Goal: Task Accomplishment & Management: Manage account settings

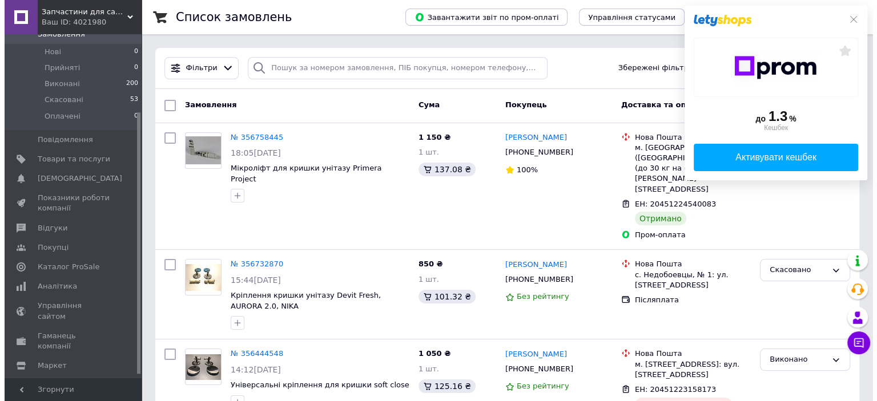
scroll to position [106, 0]
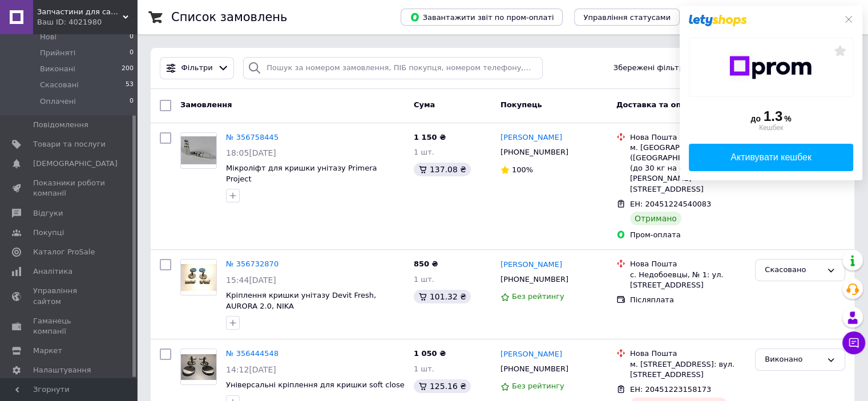
drag, startPoint x: 135, startPoint y: 207, endPoint x: 144, endPoint y: 303, distance: 96.4
click at [50, 346] on span "Маркет" at bounding box center [47, 351] width 29 height 10
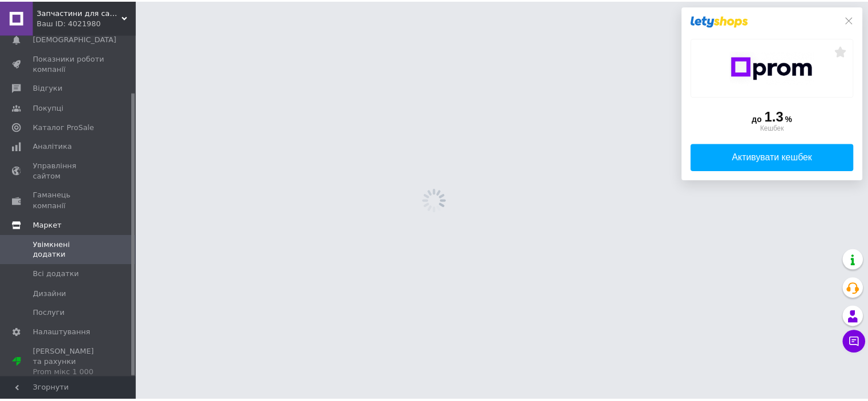
scroll to position [70, 0]
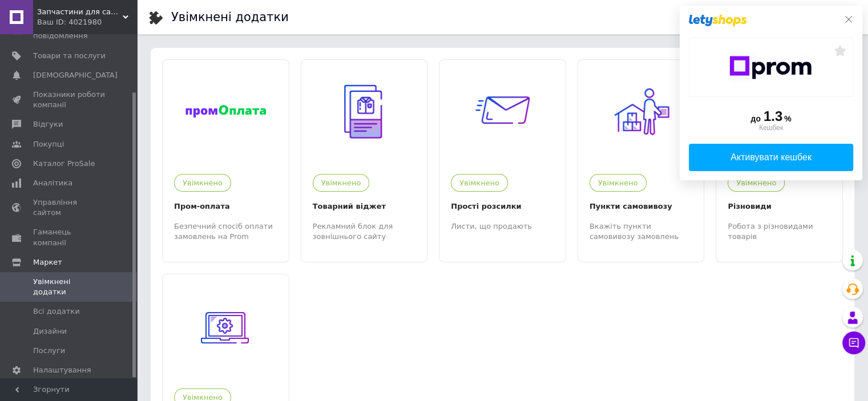
click at [849, 22] on icon at bounding box center [848, 19] width 9 height 9
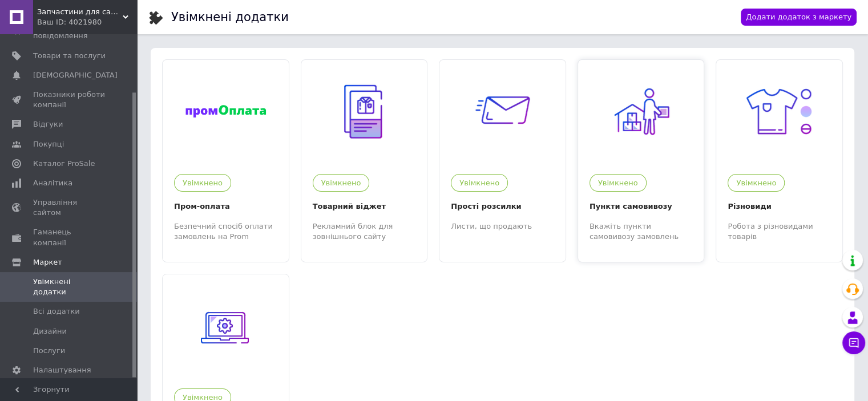
click at [645, 96] on img at bounding box center [641, 111] width 70 height 70
click at [49, 346] on span "Послуги" at bounding box center [49, 351] width 32 height 10
click at [69, 365] on span "Налаштування" at bounding box center [62, 370] width 58 height 10
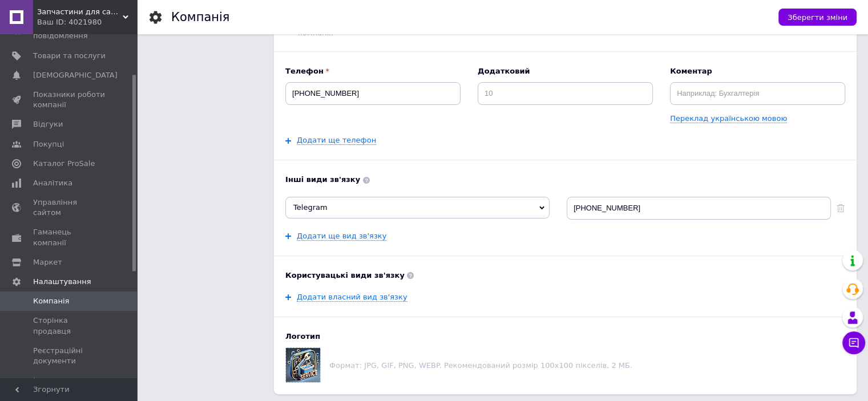
scroll to position [176, 0]
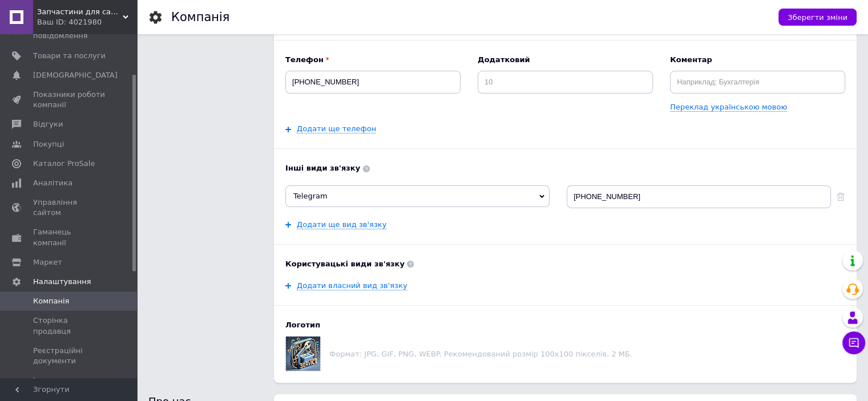
click at [55, 376] on span "Інтернет-магазин" at bounding box center [67, 381] width 69 height 10
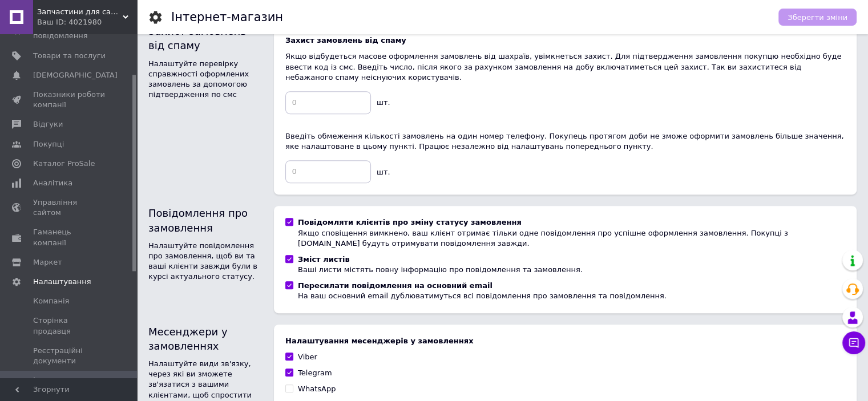
scroll to position [498, 0]
click at [78, 227] on span "Гаманець компанії" at bounding box center [69, 237] width 72 height 21
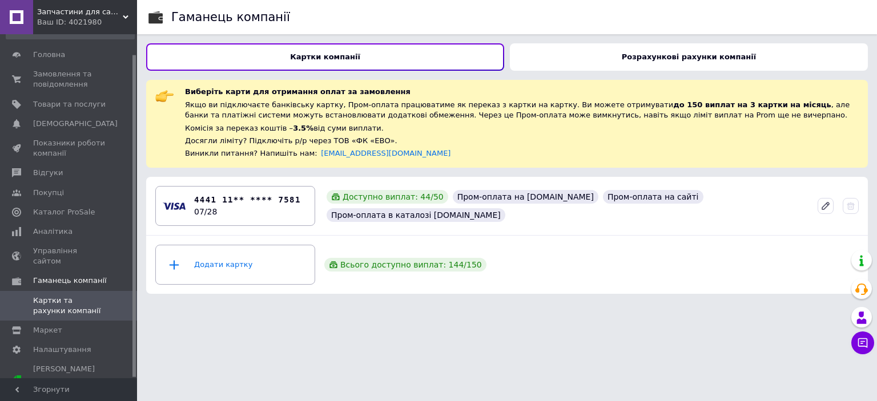
click at [301, 61] on b "Картки компанії" at bounding box center [325, 57] width 70 height 9
click at [42, 325] on span "Маркет" at bounding box center [47, 330] width 29 height 10
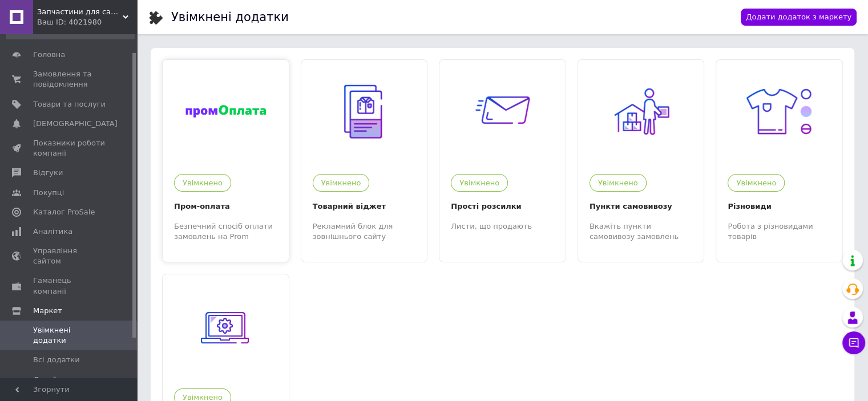
click at [194, 122] on div at bounding box center [226, 111] width 126 height 103
click at [46, 248] on span "Управління сайтом" at bounding box center [69, 256] width 72 height 21
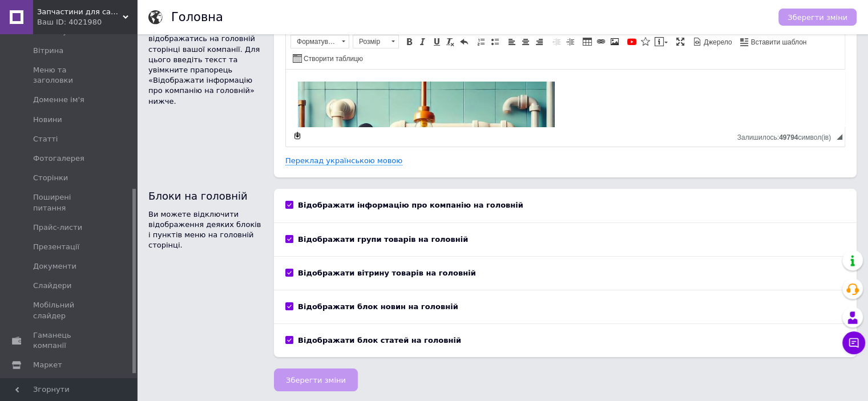
scroll to position [295, 0]
drag, startPoint x: 133, startPoint y: 183, endPoint x: 140, endPoint y: 351, distance: 168.6
click at [140, 351] on div "Запчастини для сантехнічних виробів Ваш ID: 4021980 Сайт Запчастини для сантехн…" at bounding box center [434, 180] width 868 height 445
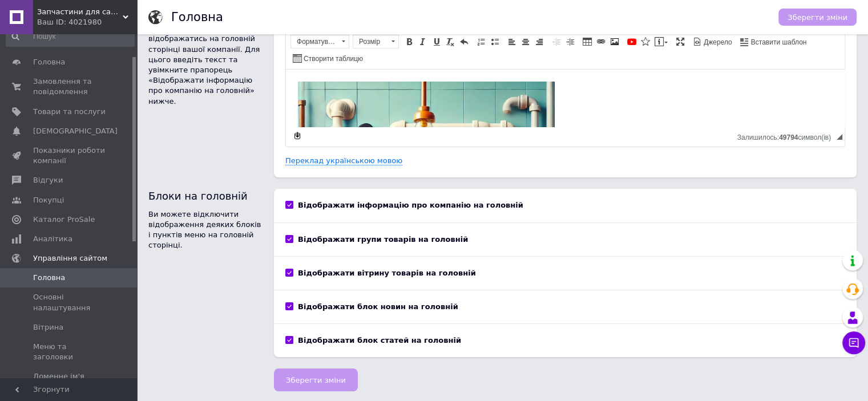
scroll to position [0, 0]
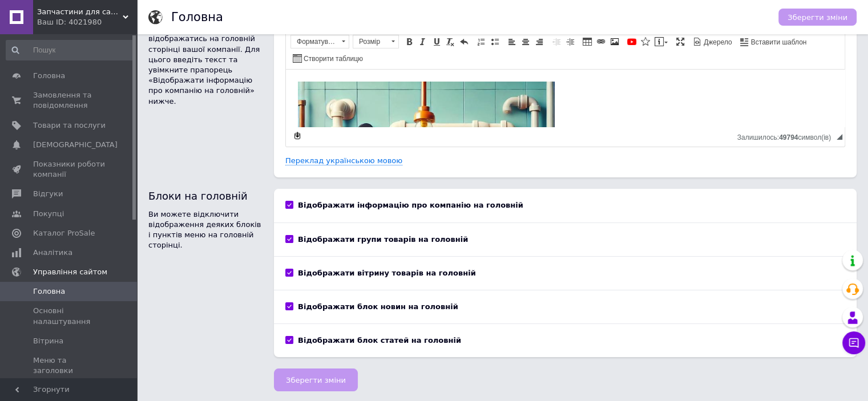
drag, startPoint x: 134, startPoint y: 216, endPoint x: 152, endPoint y: 47, distance: 169.9
click at [152, 47] on div "Запчастини для сантехнічних виробів Ваш ID: 4021980 Сайт Запчастини для сантехн…" at bounding box center [434, 180] width 868 height 445
click at [58, 167] on span "Показники роботи компанії" at bounding box center [69, 169] width 72 height 21
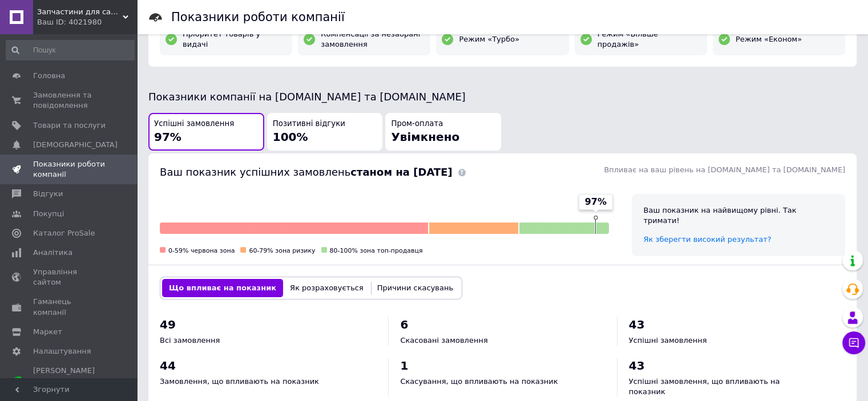
scroll to position [239, 0]
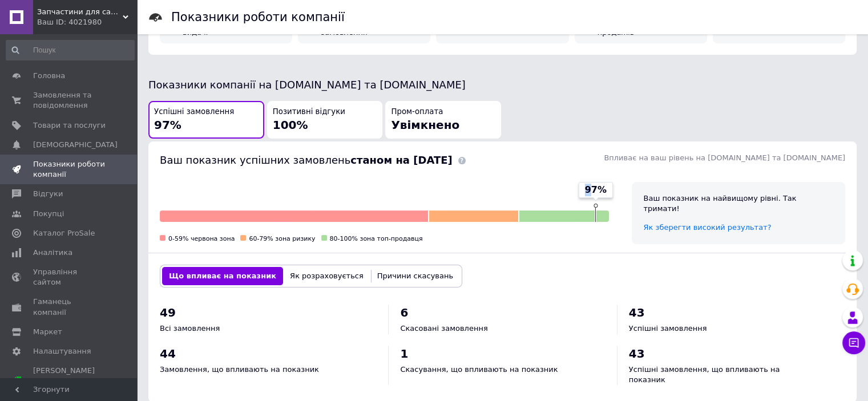
drag, startPoint x: 593, startPoint y: 205, endPoint x: 558, endPoint y: 208, distance: 35.6
click at [558, 208] on div "97% 0-59% червона зона 60-79% зона ризику 80-100% зона топ-продавця" at bounding box center [384, 213] width 449 height 62
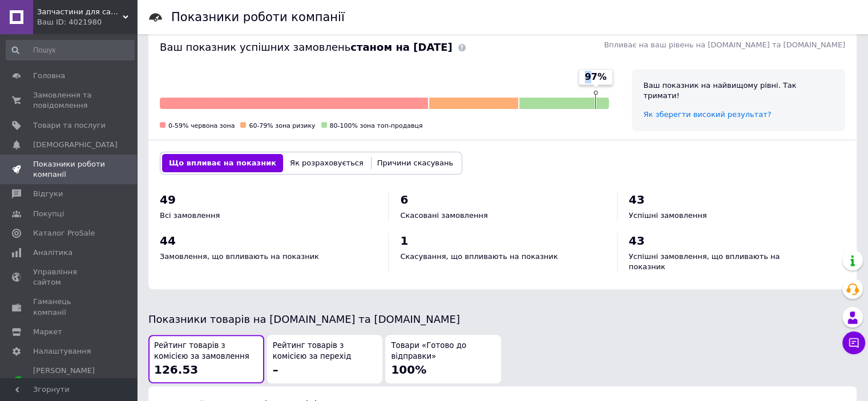
scroll to position [345, 0]
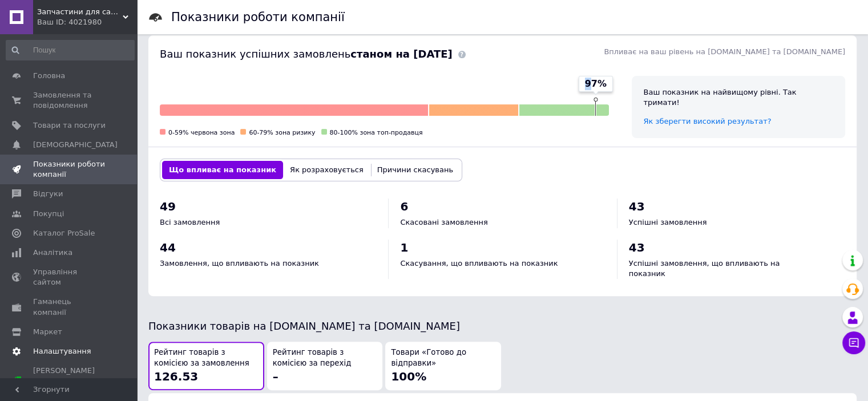
click at [46, 346] on span "Налаштування" at bounding box center [62, 351] width 58 height 10
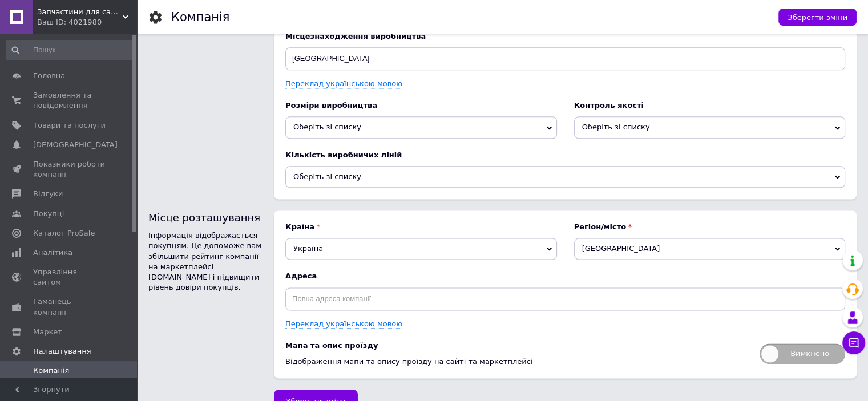
scroll to position [1446, 0]
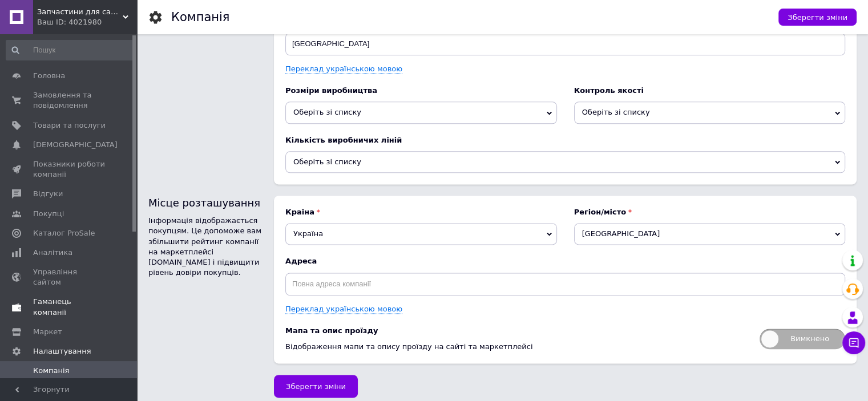
click at [76, 297] on span "Гаманець компанії" at bounding box center [69, 307] width 72 height 21
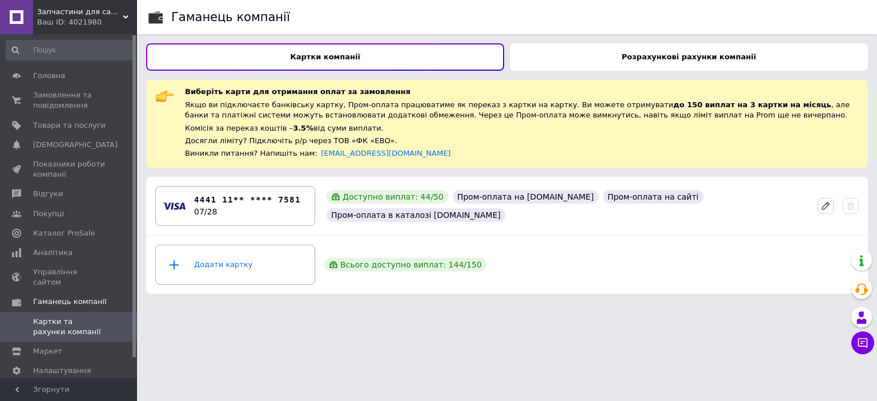
click at [822, 204] on icon at bounding box center [825, 206] width 10 height 10
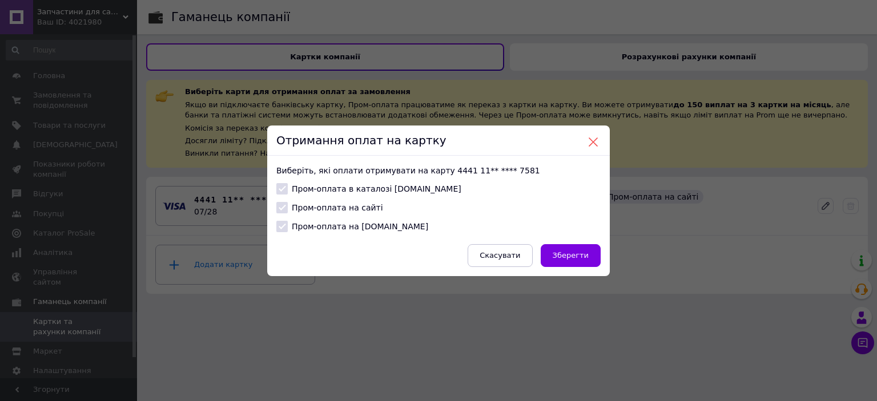
click at [588, 143] on button at bounding box center [593, 142] width 10 height 10
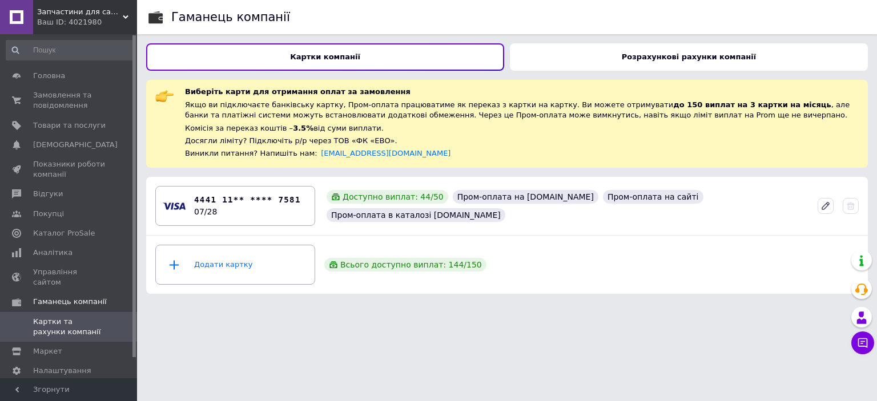
click at [658, 53] on b "Розрахункові рахунки компанії" at bounding box center [689, 57] width 134 height 9
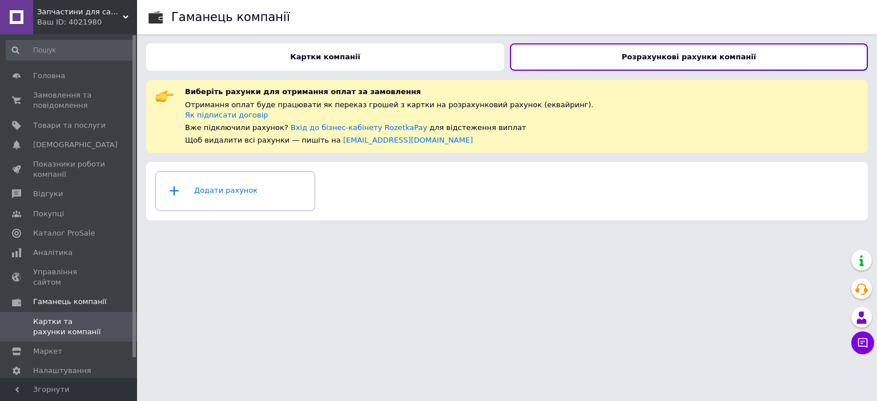
click at [385, 52] on div "Картки компанії" at bounding box center [325, 56] width 358 height 27
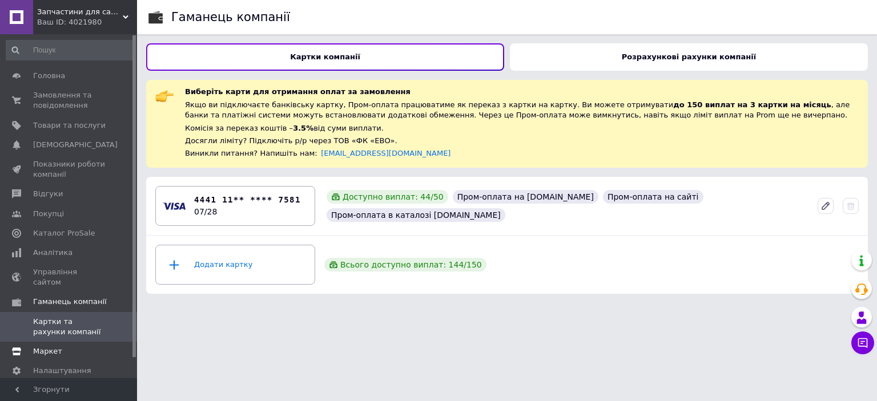
click at [47, 346] on span "Маркет" at bounding box center [47, 351] width 29 height 10
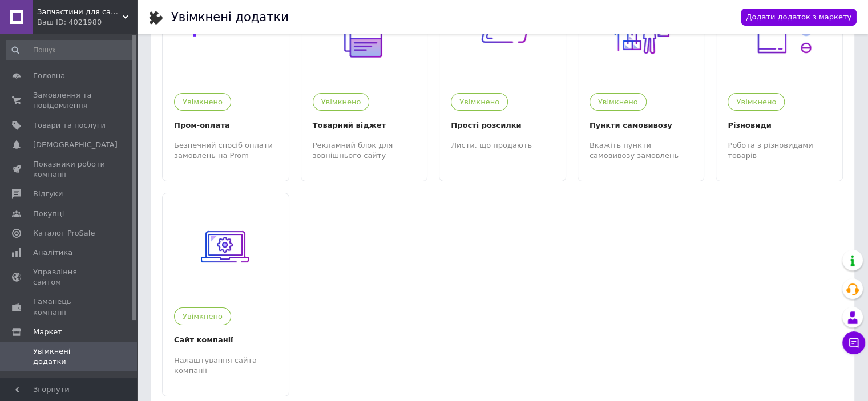
scroll to position [82, 0]
click at [83, 376] on span "Всі додатки" at bounding box center [69, 381] width 72 height 10
click at [73, 124] on span "Товари та послуги" at bounding box center [69, 125] width 72 height 10
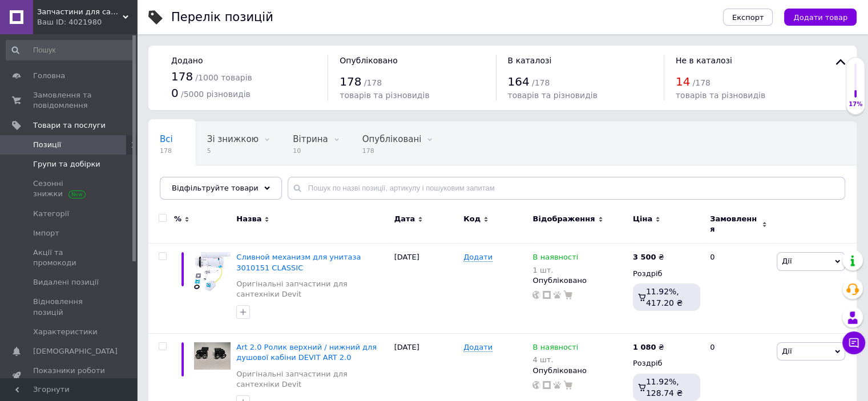
click at [55, 165] on span "Групи та добірки" at bounding box center [66, 164] width 67 height 10
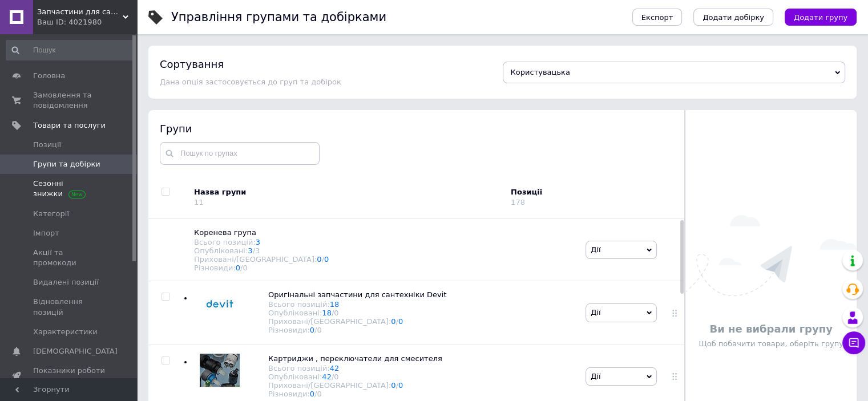
click at [42, 188] on span "Сезонні знижки" at bounding box center [69, 189] width 72 height 21
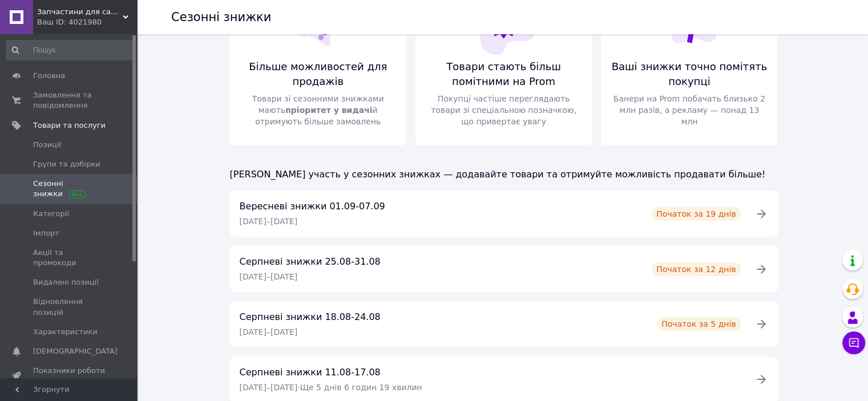
scroll to position [73, 0]
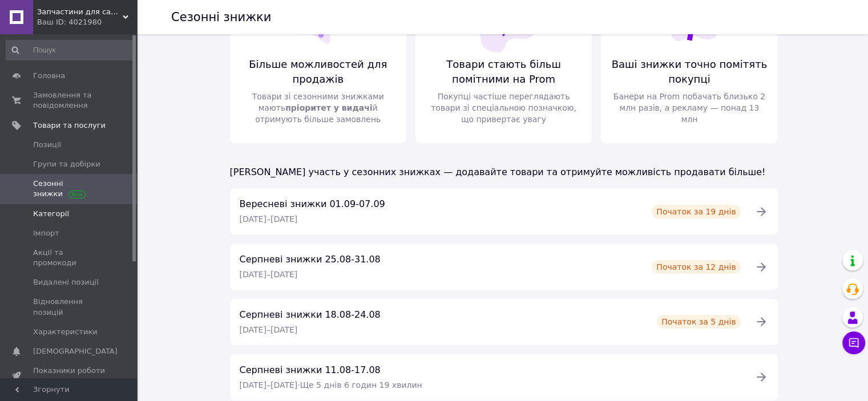
click at [58, 217] on span "Категорії" at bounding box center [51, 214] width 36 height 10
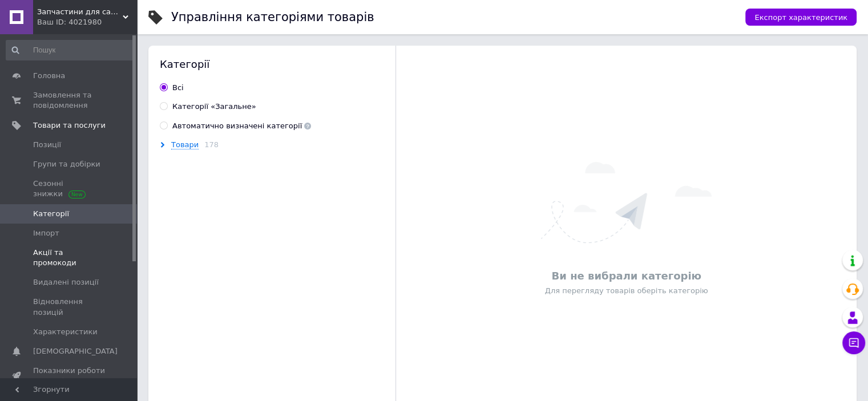
click at [53, 254] on span "Акції та промокоди" at bounding box center [69, 258] width 72 height 21
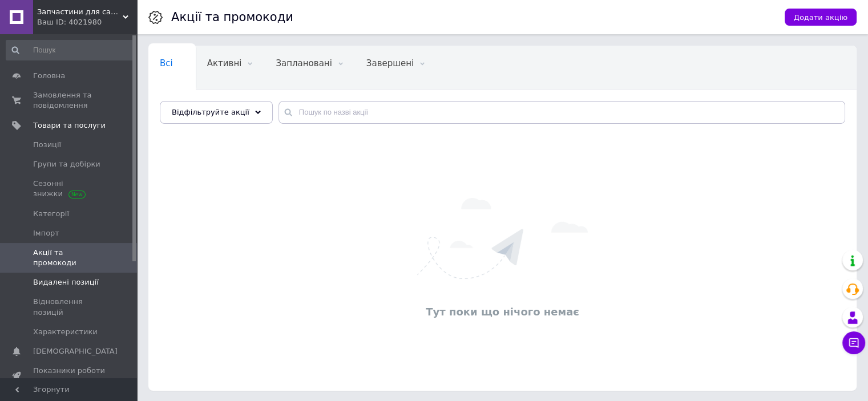
click at [53, 277] on span "Видалені позиції" at bounding box center [66, 282] width 66 height 10
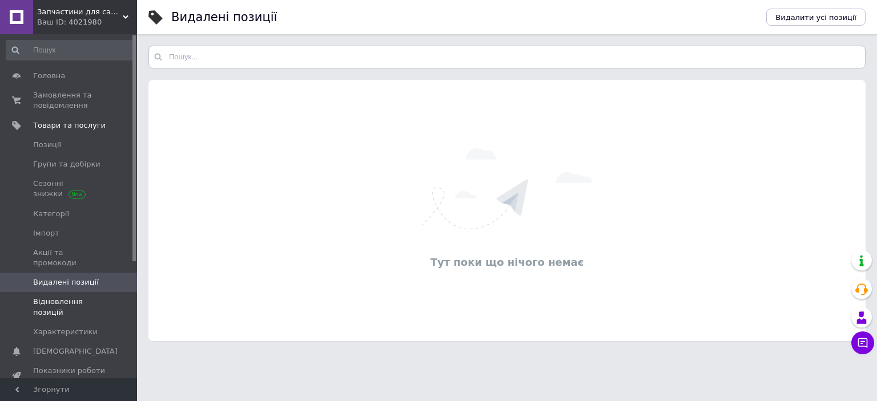
click at [50, 297] on span "Відновлення позицій" at bounding box center [69, 307] width 72 height 21
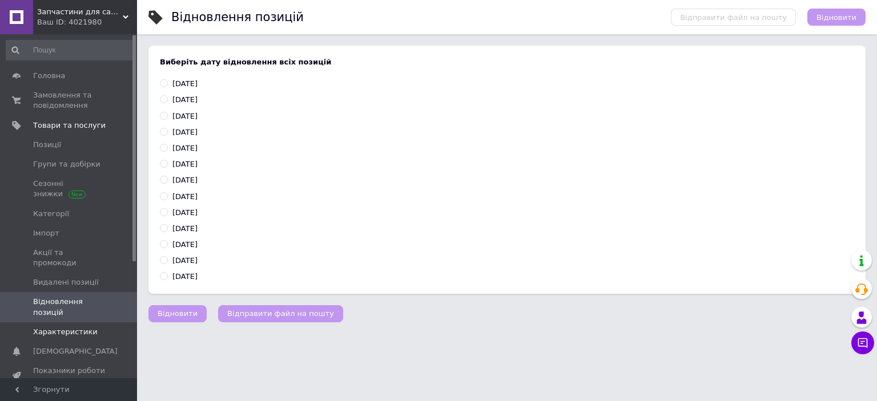
click at [47, 327] on span "Характеристики" at bounding box center [65, 332] width 65 height 10
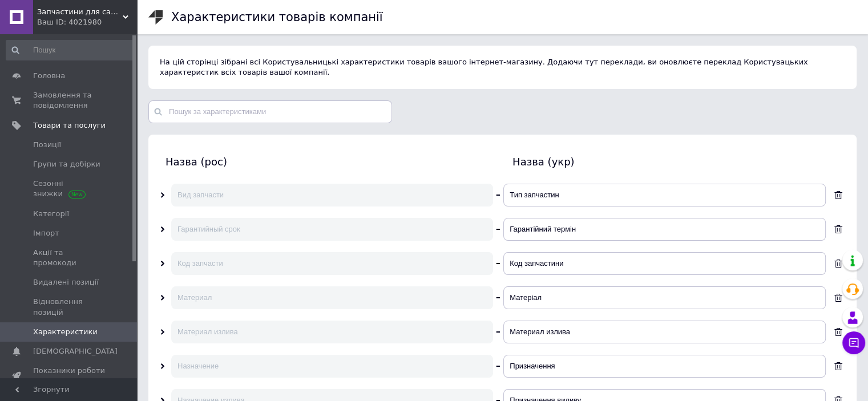
click at [57, 346] on span "[DEMOGRAPHIC_DATA]" at bounding box center [75, 351] width 84 height 10
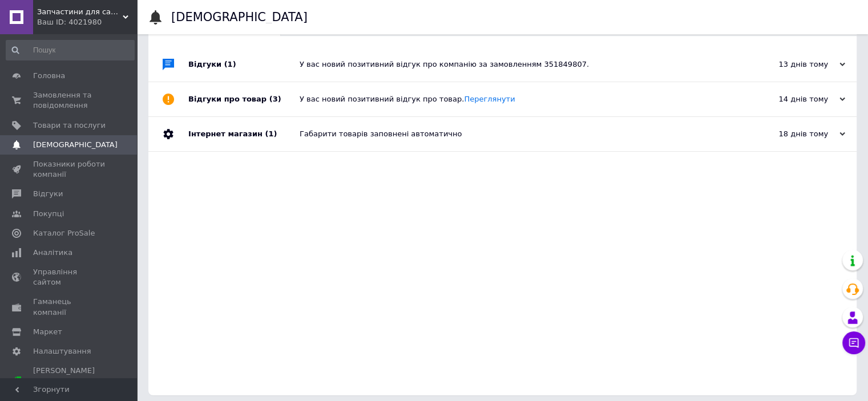
scroll to position [58, 0]
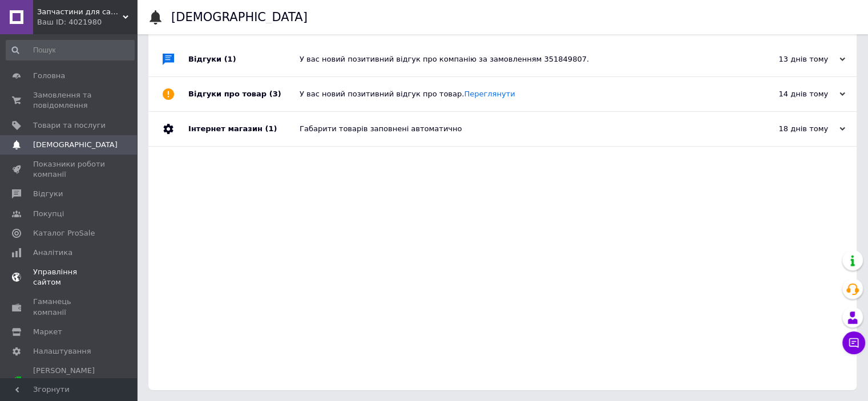
click at [69, 273] on span "Управління сайтом" at bounding box center [69, 277] width 72 height 21
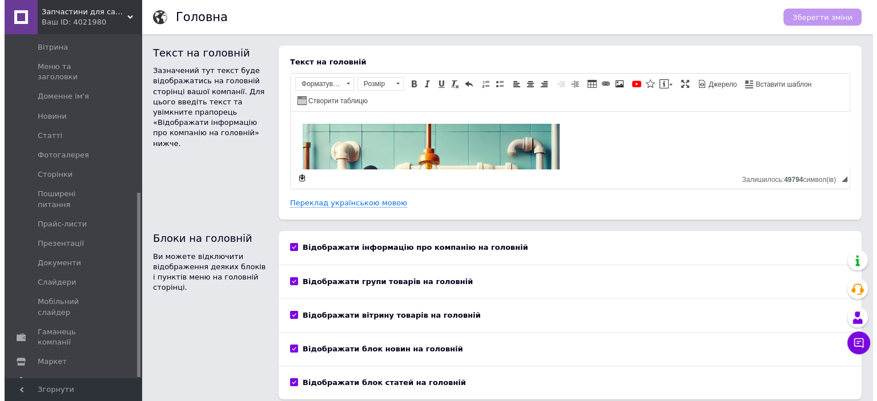
scroll to position [295, 0]
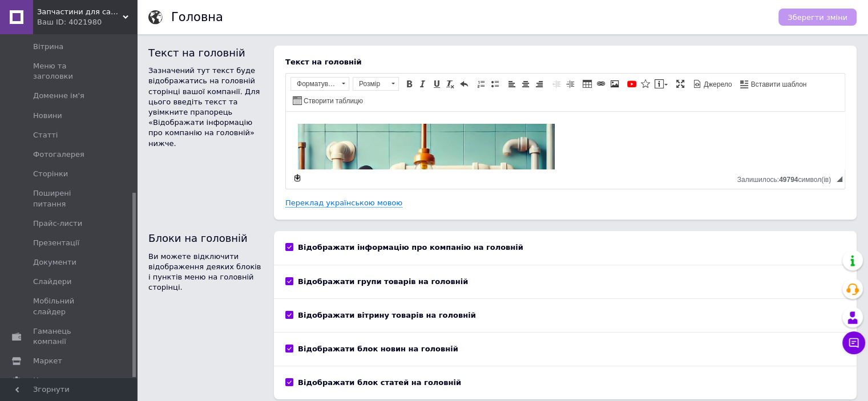
drag, startPoint x: 135, startPoint y: 196, endPoint x: 120, endPoint y: 358, distance: 162.2
click at [120, 358] on div "Головна Замовлення та повідомлення 0 0 Товари та послуги Сповіщення 0 0 Показни…" at bounding box center [68, 206] width 137 height 344
click at [73, 376] on span "Налаштування" at bounding box center [62, 381] width 58 height 10
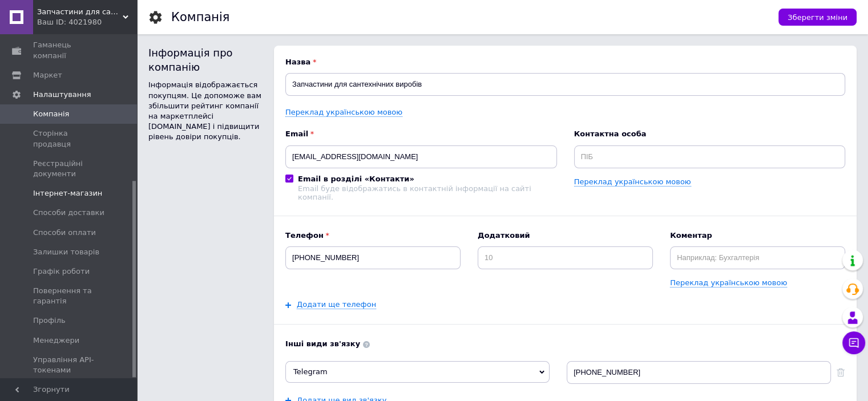
click at [68, 188] on span "Інтернет-магазин" at bounding box center [67, 193] width 69 height 10
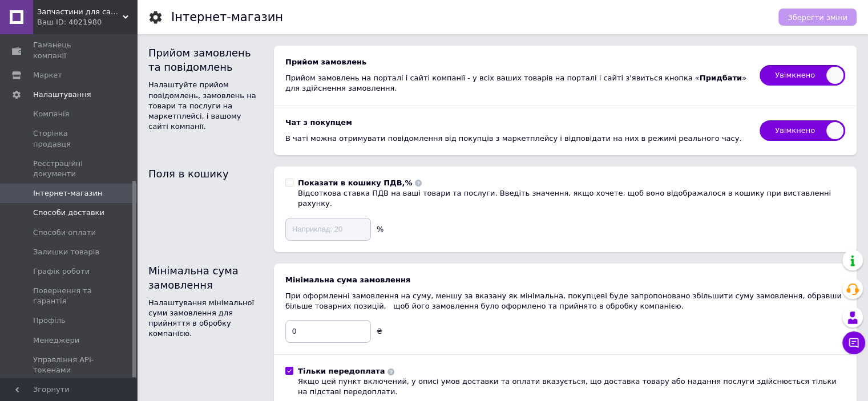
click at [65, 208] on span "Способи доставки" at bounding box center [68, 213] width 71 height 10
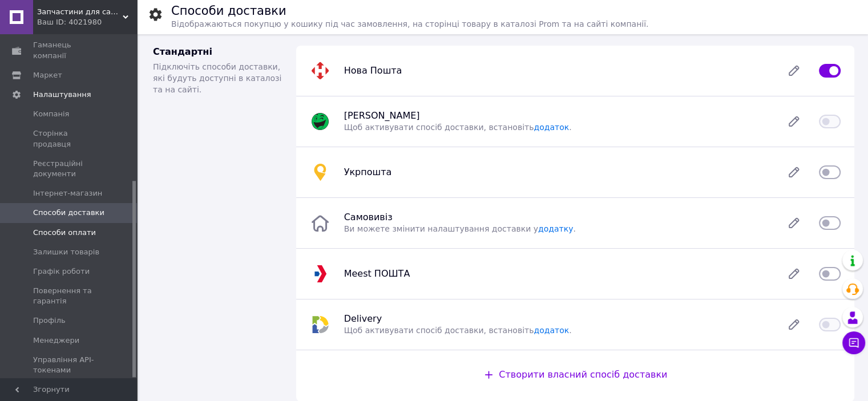
click at [63, 228] on span "Способи оплати" at bounding box center [64, 233] width 63 height 10
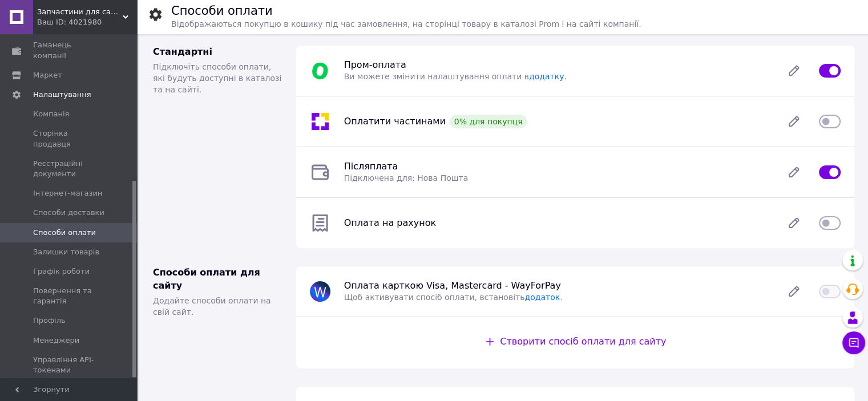
click at [827, 175] on input "checkbox" at bounding box center [830, 172] width 22 height 11
checkbox input "false"
